Goal: Navigation & Orientation: Find specific page/section

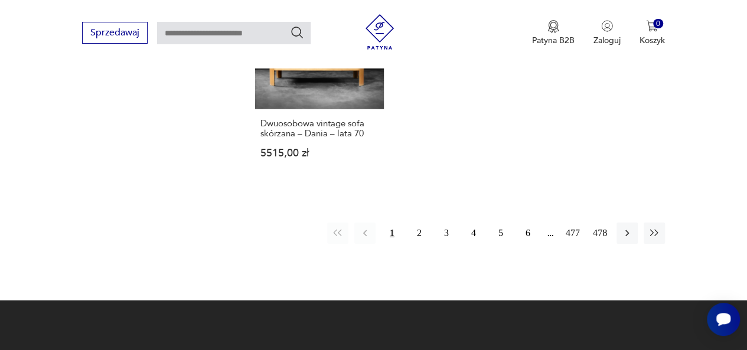
scroll to position [1797, 0]
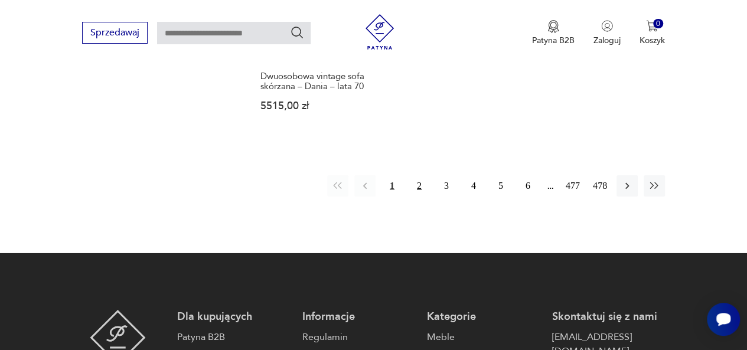
click at [418, 175] on button "2" at bounding box center [419, 185] width 21 height 21
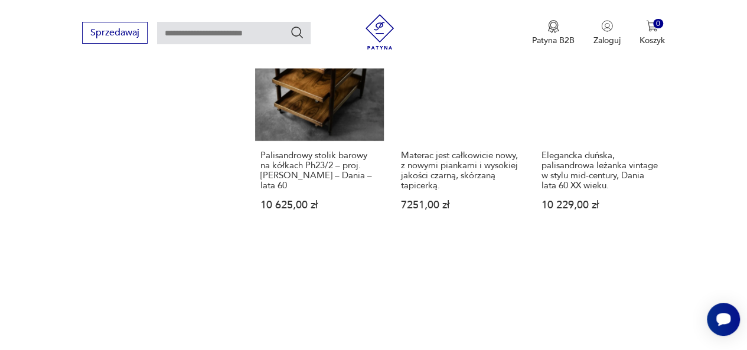
scroll to position [1846, 0]
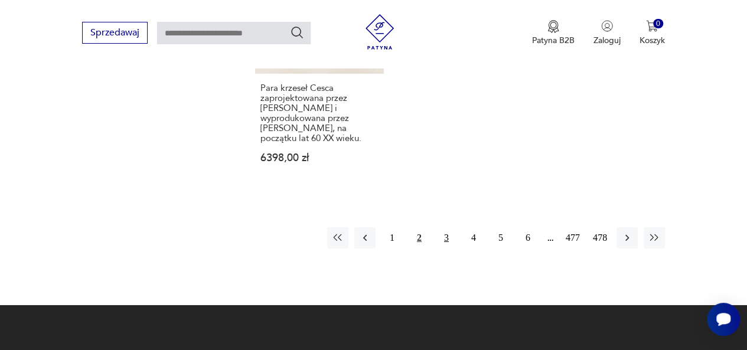
click at [445, 227] on button "3" at bounding box center [446, 237] width 21 height 21
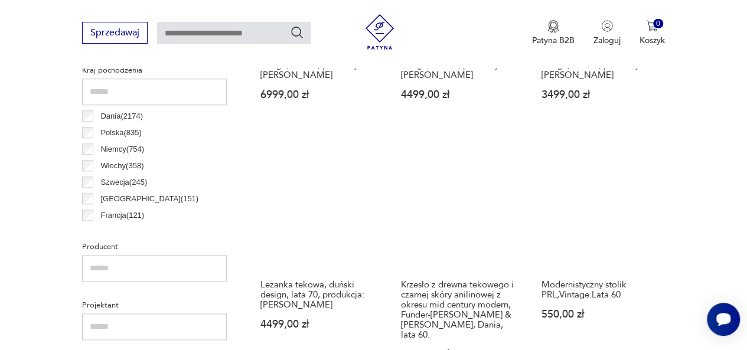
scroll to position [313, 0]
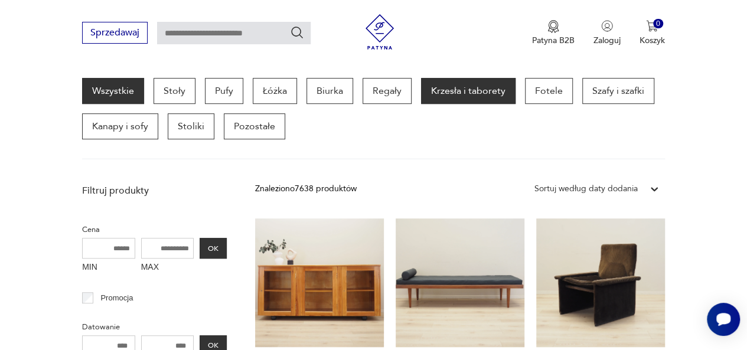
click at [458, 92] on p "Krzesła i taborety" at bounding box center [468, 91] width 95 height 26
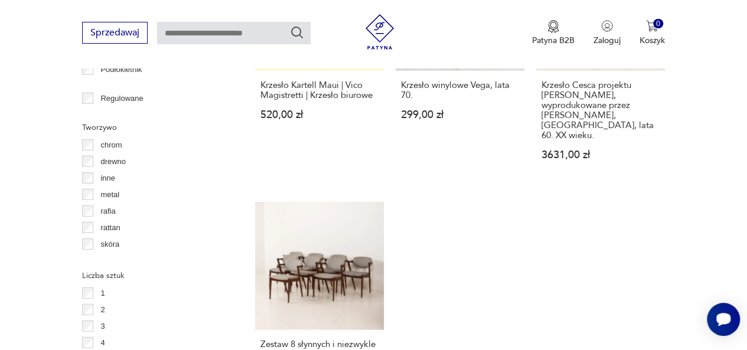
scroll to position [1846, 0]
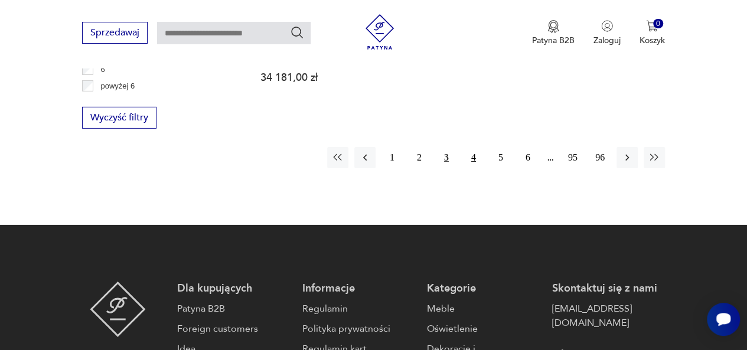
click at [474, 147] on button "4" at bounding box center [473, 157] width 21 height 21
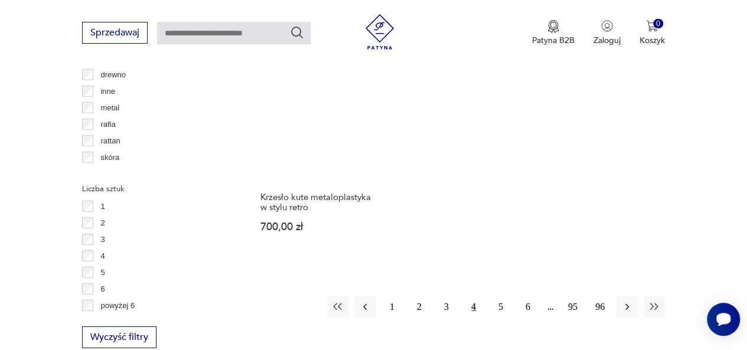
scroll to position [1627, 0]
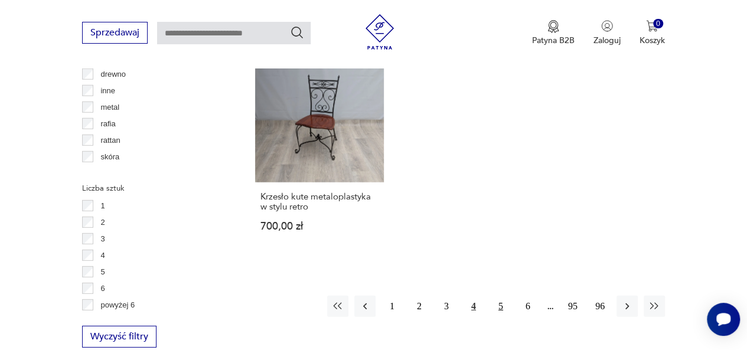
click at [497, 296] on button "5" at bounding box center [500, 306] width 21 height 21
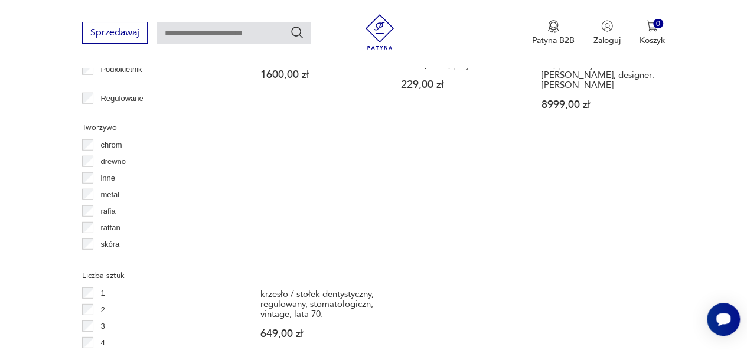
scroll to position [1846, 0]
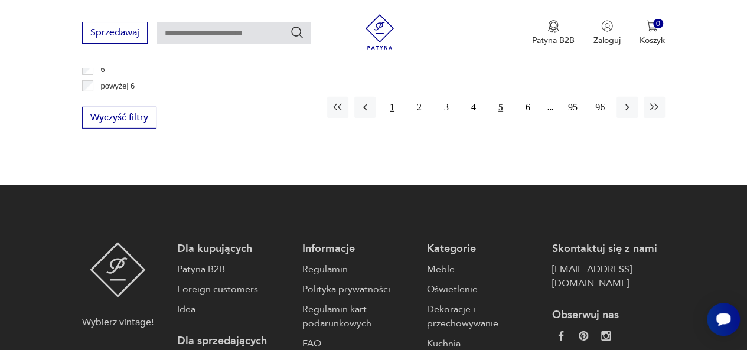
click at [392, 97] on button "1" at bounding box center [392, 107] width 21 height 21
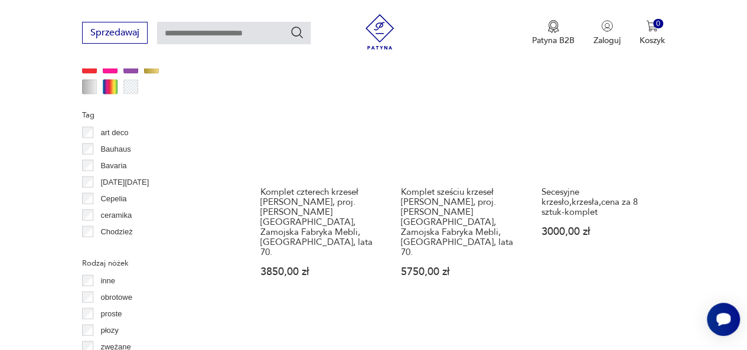
scroll to position [1539, 0]
